Goal: Find specific page/section: Find specific page/section

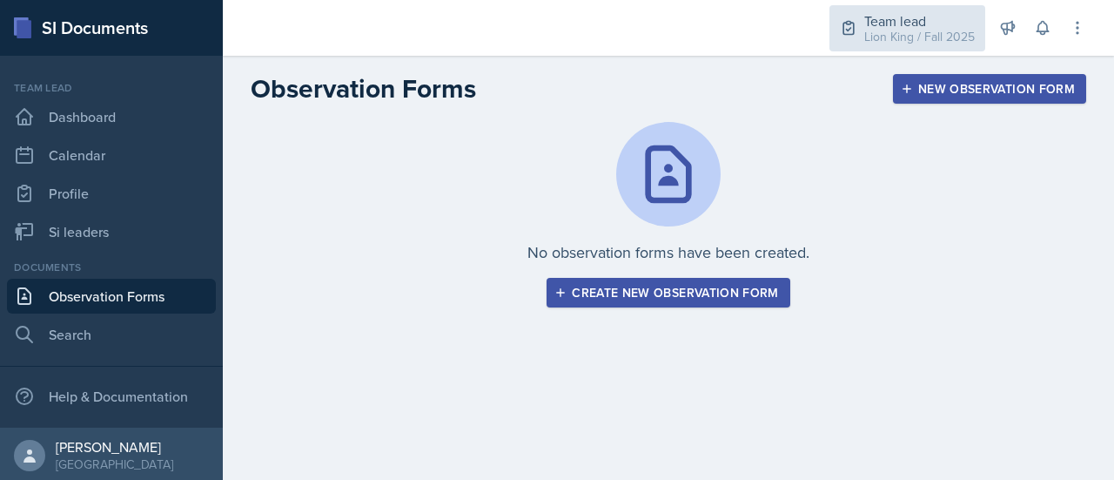
click at [883, 35] on div "Lion King / Fall 2025" at bounding box center [919, 37] width 111 height 18
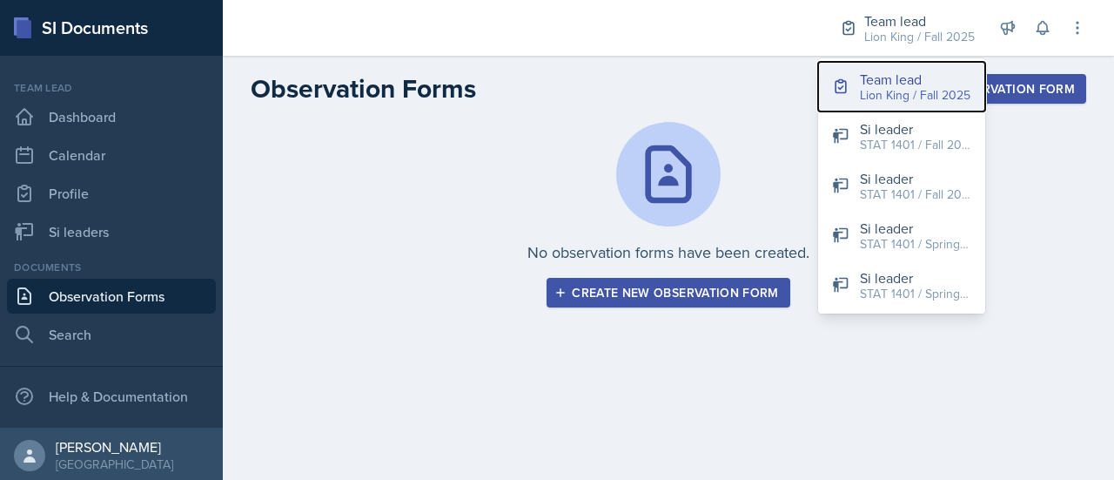
click at [902, 84] on div "Team lead" at bounding box center [915, 79] width 111 height 21
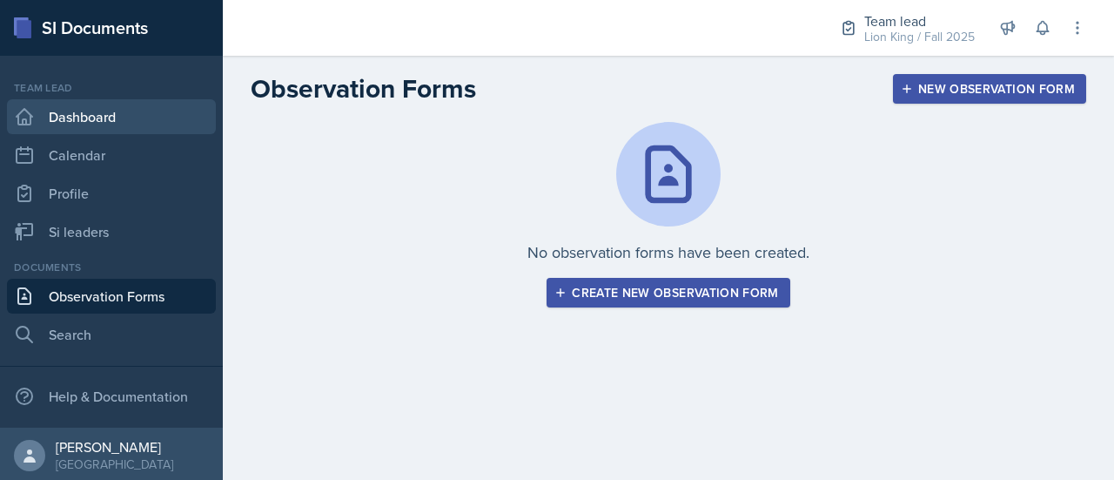
click at [138, 119] on link "Dashboard" at bounding box center [111, 116] width 209 height 35
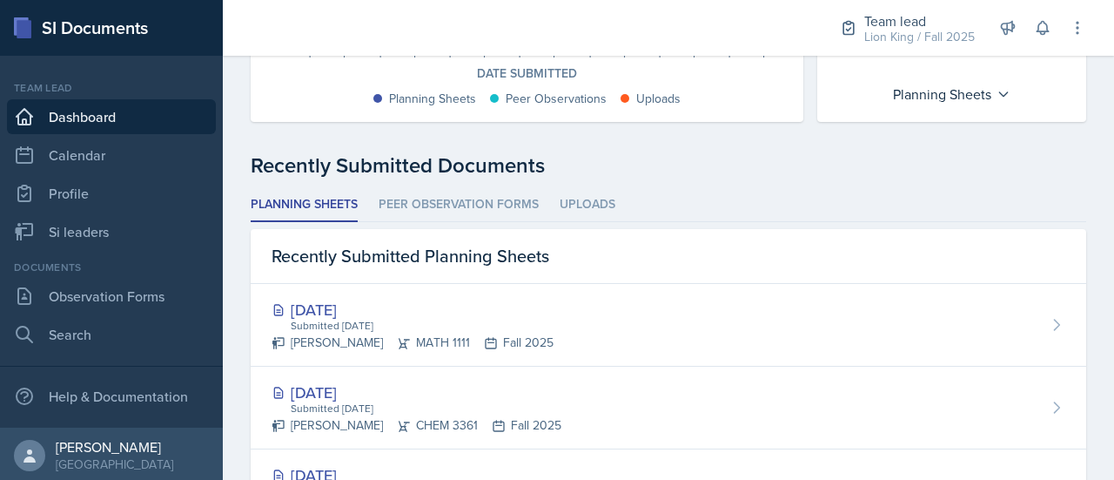
scroll to position [376, 0]
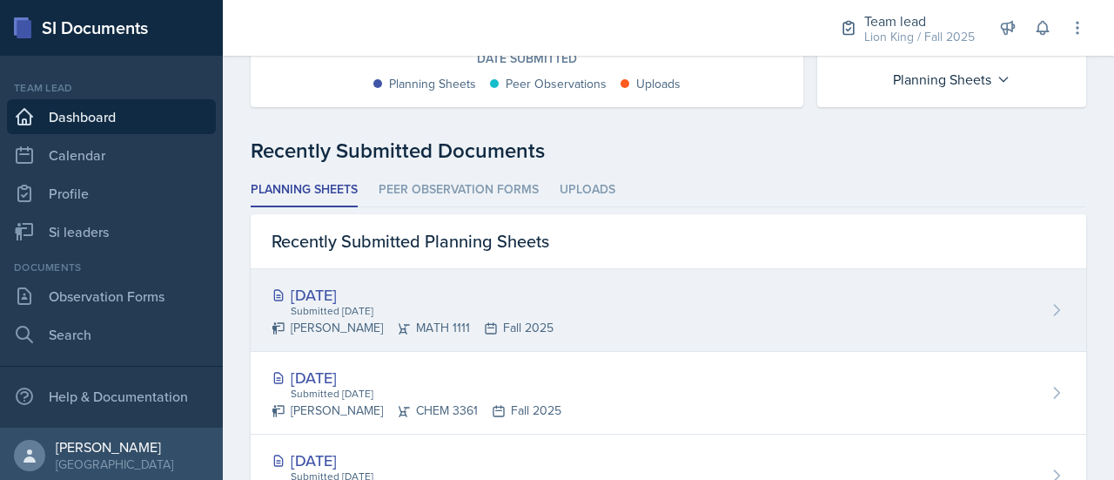
click at [1041, 297] on div "[DATE] Submitted [DATE] [PERSON_NAME] MATH 1111 Fall 2025" at bounding box center [669, 310] width 836 height 83
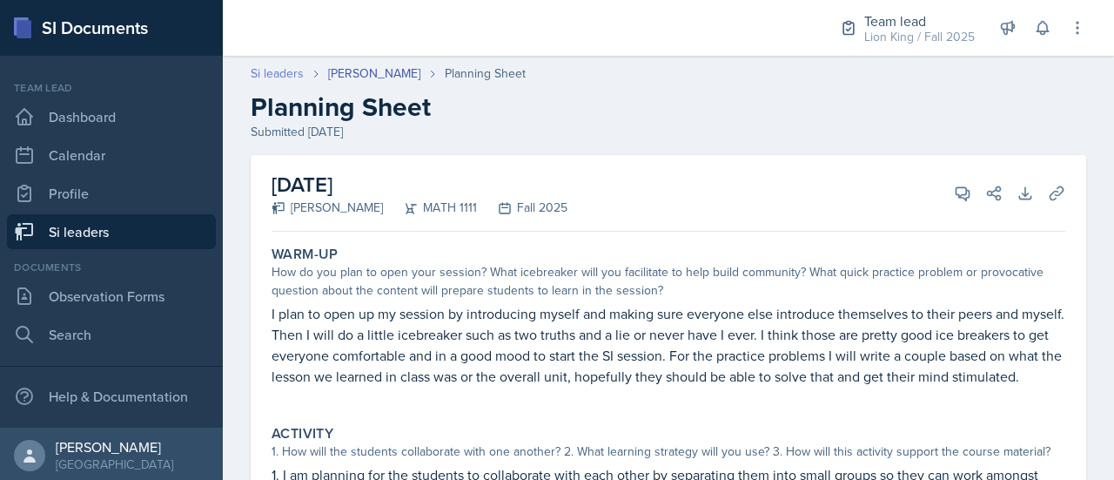
click at [273, 71] on link "Si leaders" at bounding box center [277, 73] width 53 height 18
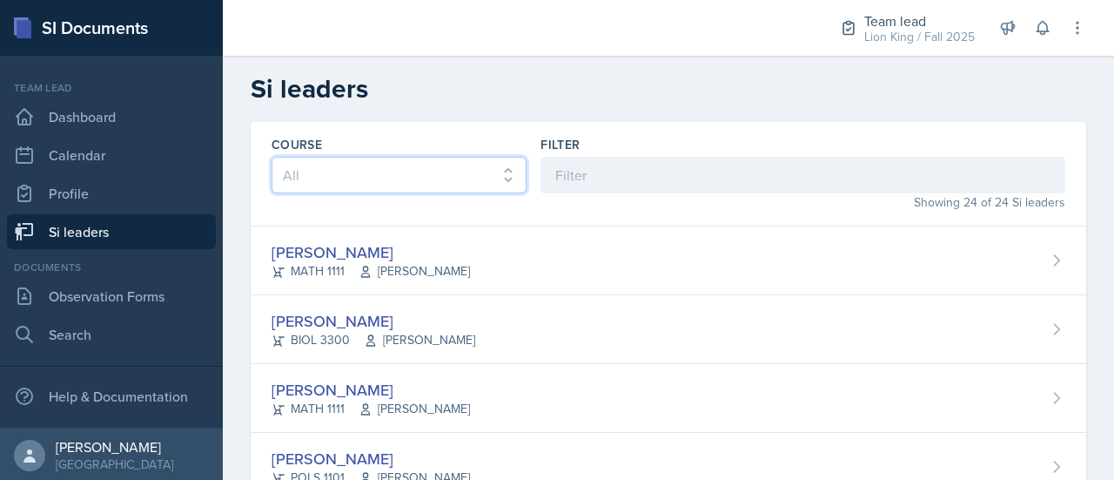
click at [489, 171] on select "All ACCT 2101 ACCT 2102 ACCT 4050 ANTH 1102 ANTH 3301 ARCH 1000 ARCH 1000 ARCH …" at bounding box center [399, 175] width 255 height 37
click at [626, 91] on h2 "Si leaders" at bounding box center [669, 88] width 836 height 31
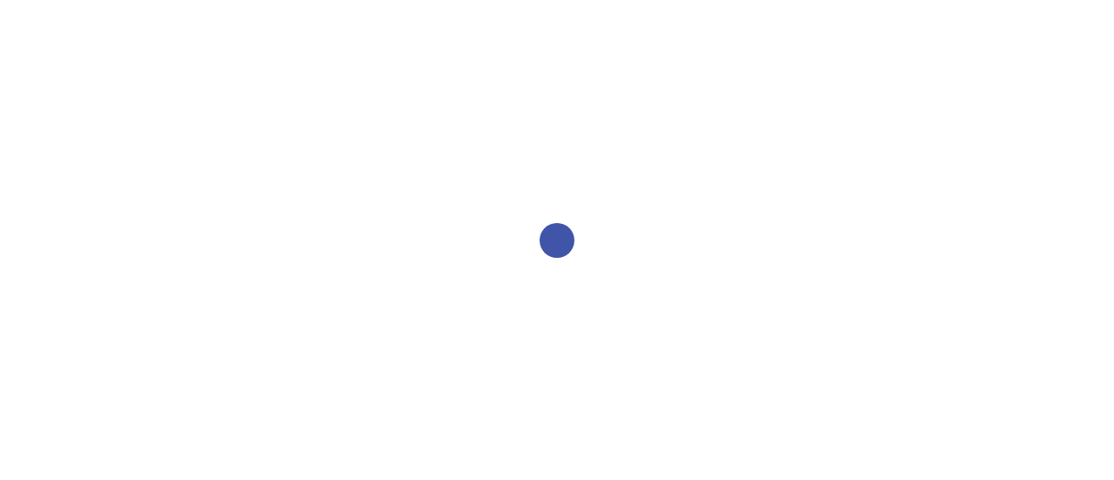
select select "2bed604d-1099-4043-b1bc-2365e8740244"
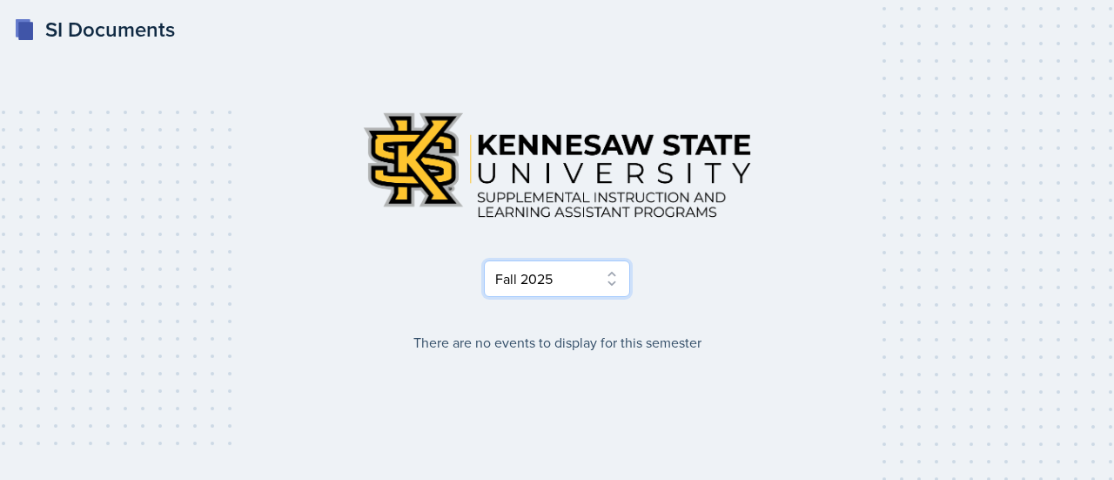
click at [562, 280] on select "Select Semester Fall 2025 Summer 2025 Spring 2025 Fall 2024 Summer 2024 Spring …" at bounding box center [557, 278] width 146 height 37
click at [484, 260] on select "Select Semester Fall 2025 Summer 2025 Spring 2025 Fall 2024 Summer 2024 Spring …" at bounding box center [557, 278] width 146 height 37
